Goal: Information Seeking & Learning: Learn about a topic

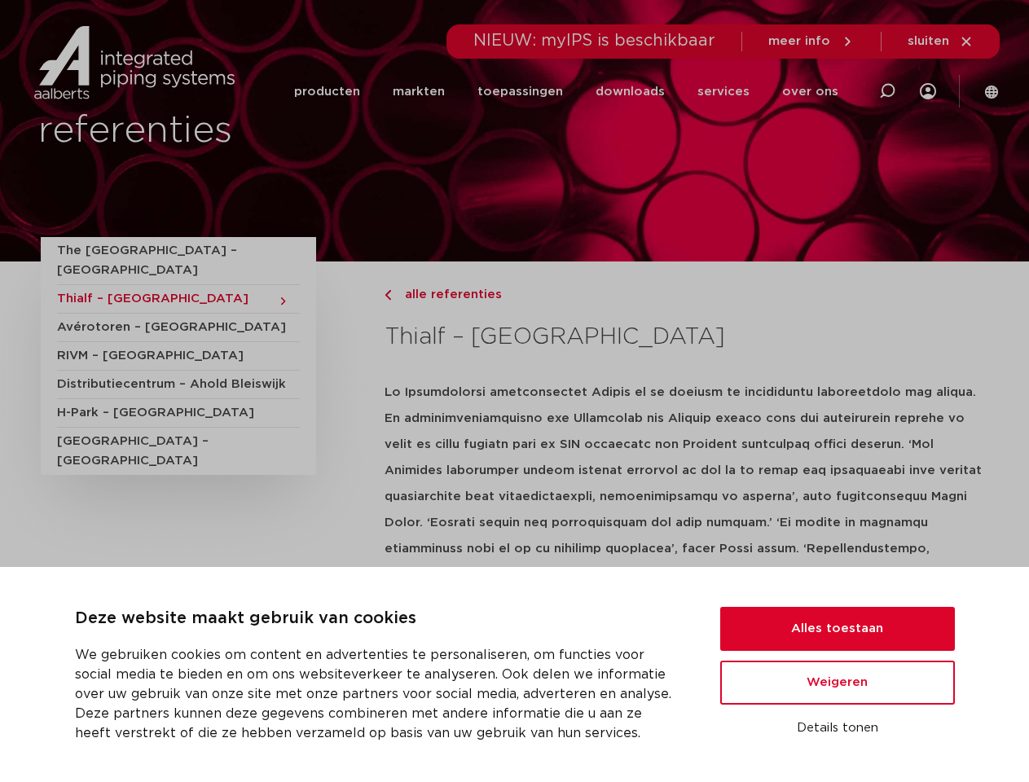
click at [514, 391] on strong at bounding box center [684, 548] width 598 height 324
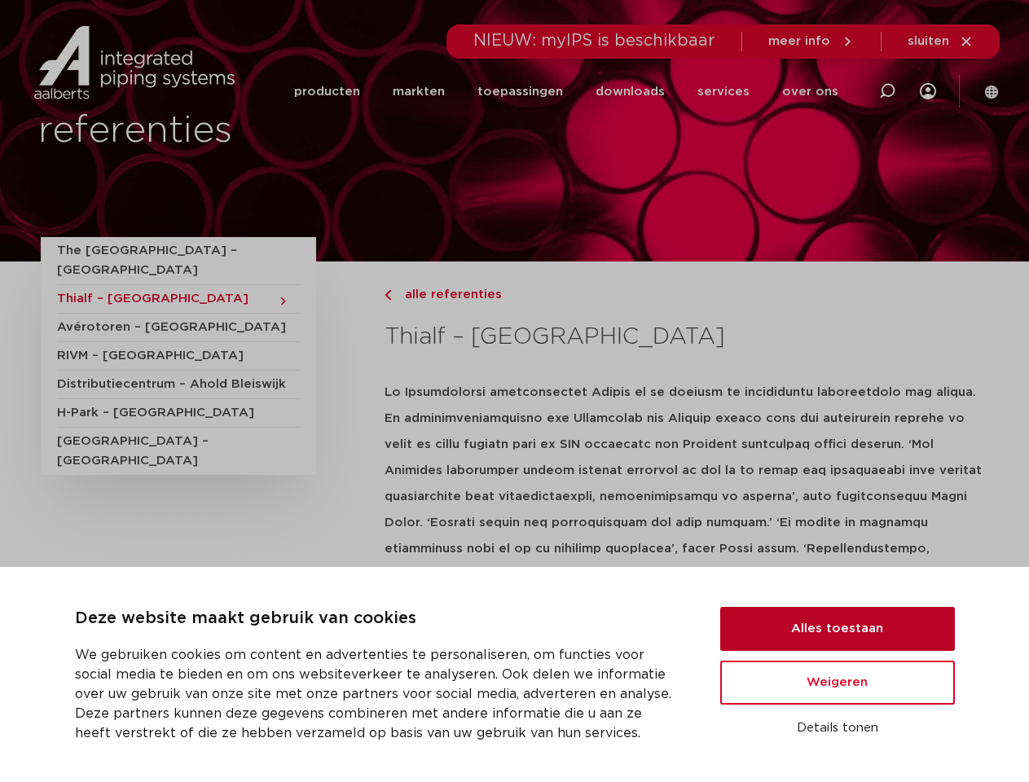
click at [837, 629] on button "Alles toestaan" at bounding box center [837, 629] width 235 height 44
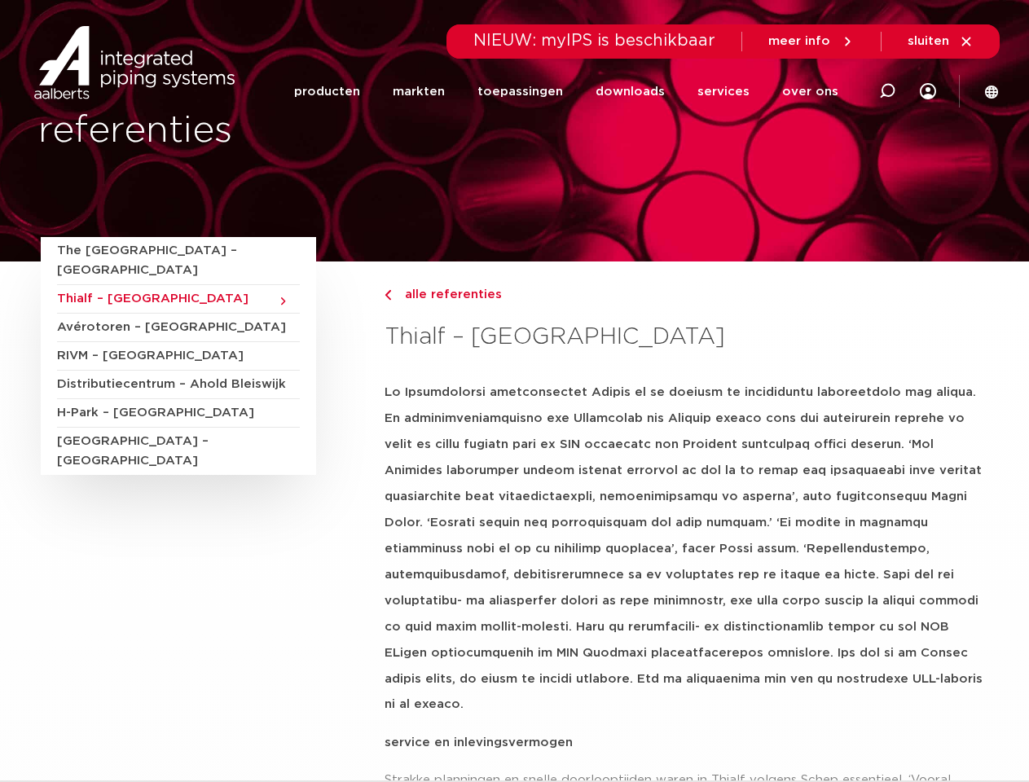
click at [837, 683] on p at bounding box center [687, 549] width 604 height 338
click at [837, 730] on p "service en inlevingsvermogen" at bounding box center [687, 743] width 604 height 26
click at [573, 91] on li "toepassingen" at bounding box center [520, 91] width 118 height 63
click at [886, 91] on icon at bounding box center [887, 91] width 20 height 20
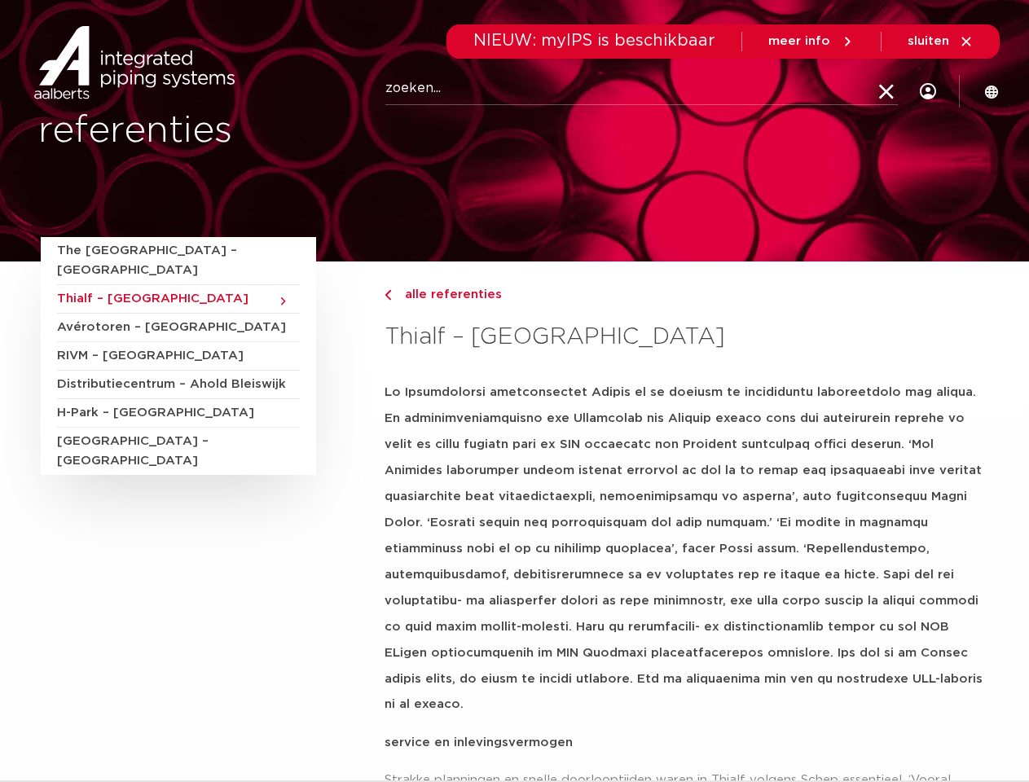
click at [941, 42] on span "sluiten" at bounding box center [929, 41] width 42 height 12
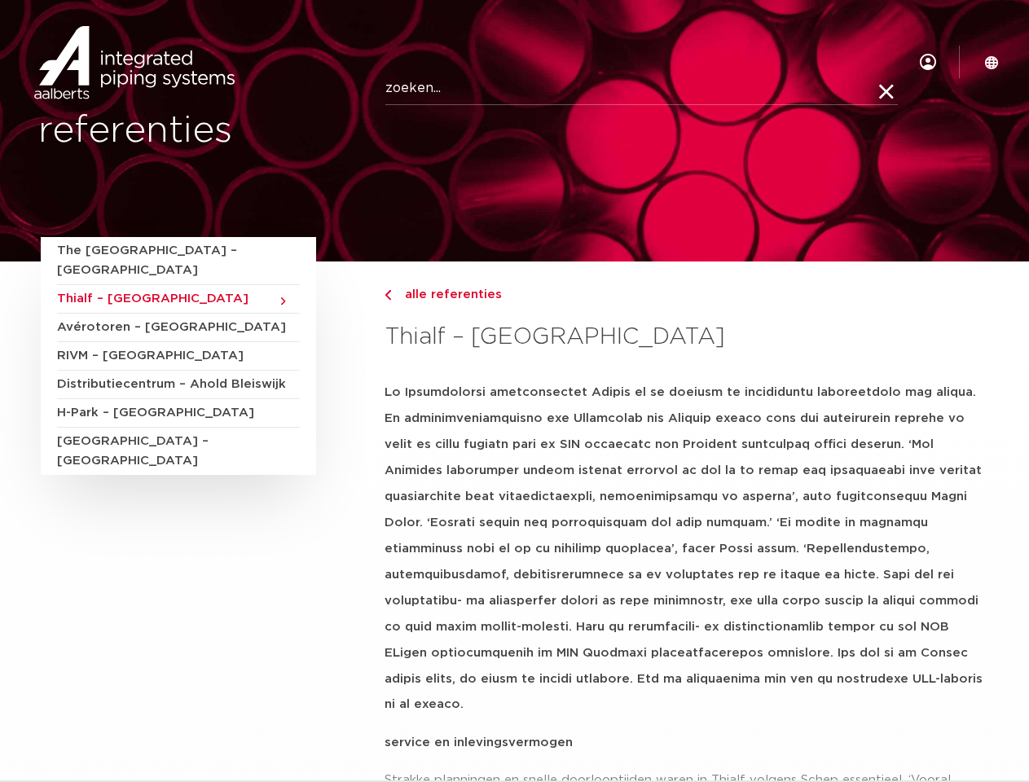
click at [169, 251] on span "The [GEOGRAPHIC_DATA] – [GEOGRAPHIC_DATA]" at bounding box center [178, 261] width 243 height 48
click at [169, 285] on span "Thialf – [GEOGRAPHIC_DATA]" at bounding box center [178, 299] width 243 height 29
